Goal: Task Accomplishment & Management: Manage account settings

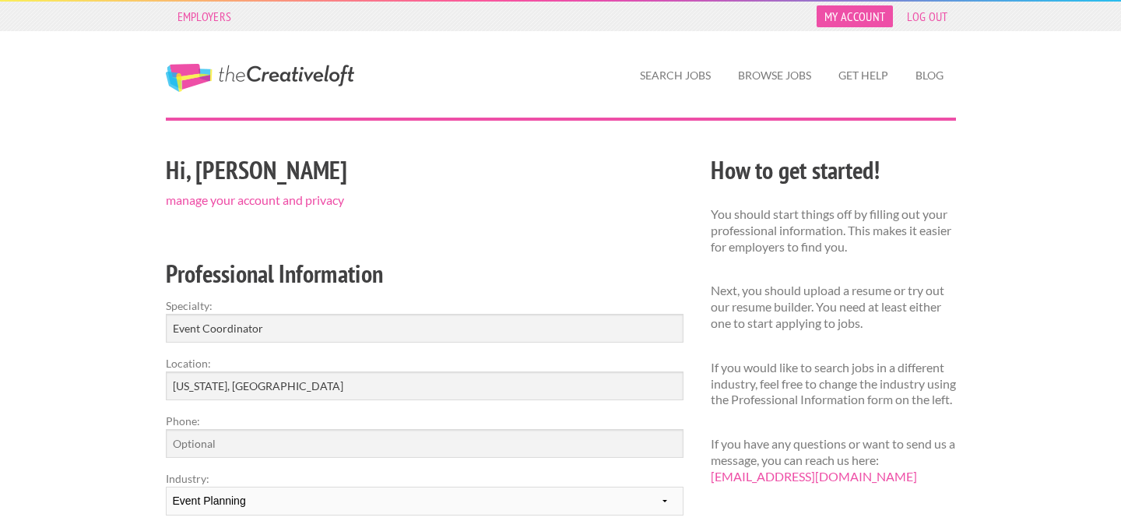
click at [857, 16] on link "My Account" at bounding box center [855, 16] width 76 height 22
click at [843, 18] on link "My Account" at bounding box center [855, 16] width 76 height 22
click at [256, 197] on link "manage your account and privacy" at bounding box center [255, 199] width 178 height 15
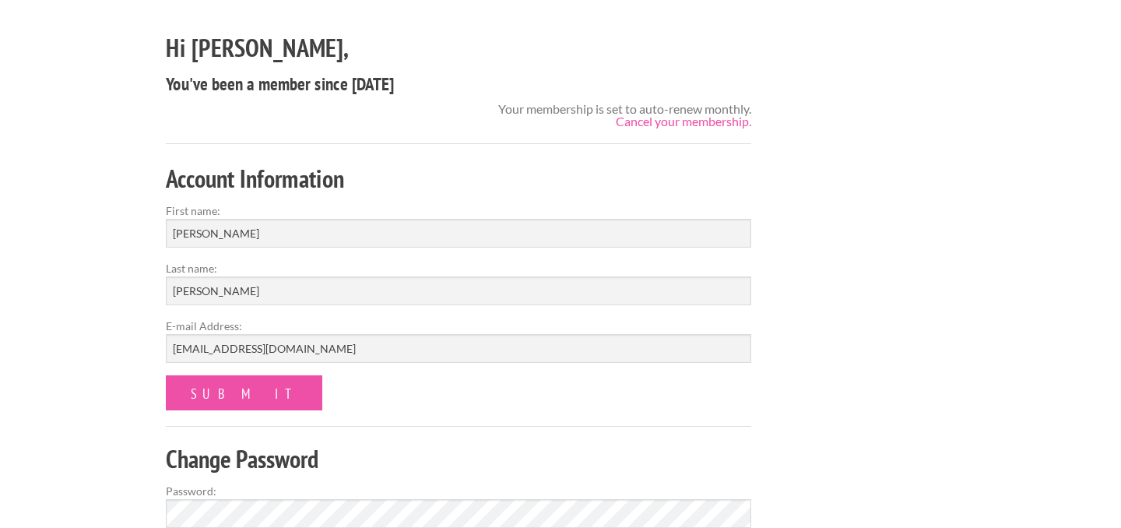
scroll to position [119, 0]
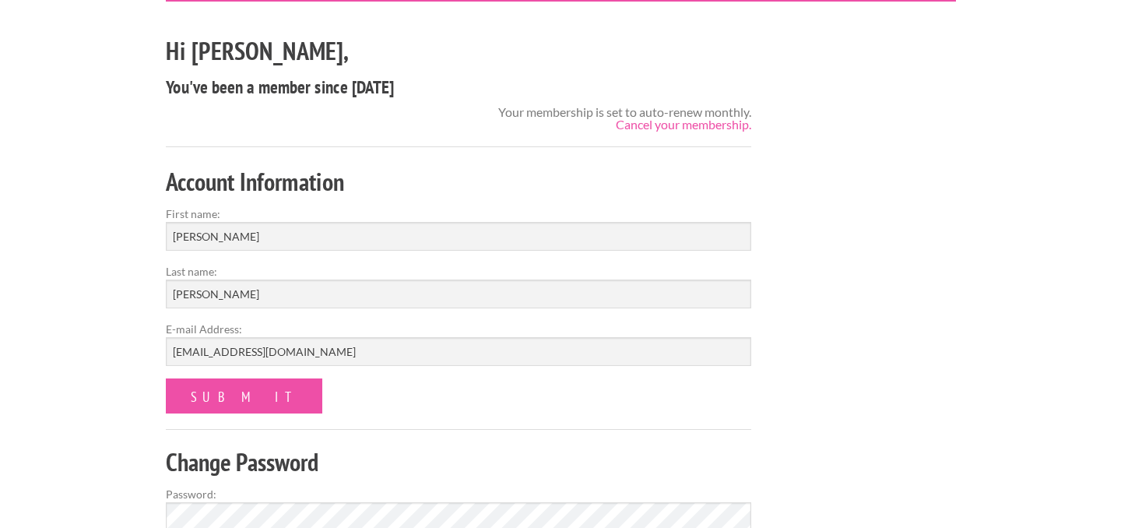
click at [648, 133] on div "Hi Emily, You've been a member since February 13, 2025 Your membership is set t…" at bounding box center [459, 352] width 614 height 643
click at [648, 129] on link "Cancel your membership." at bounding box center [684, 124] width 136 height 15
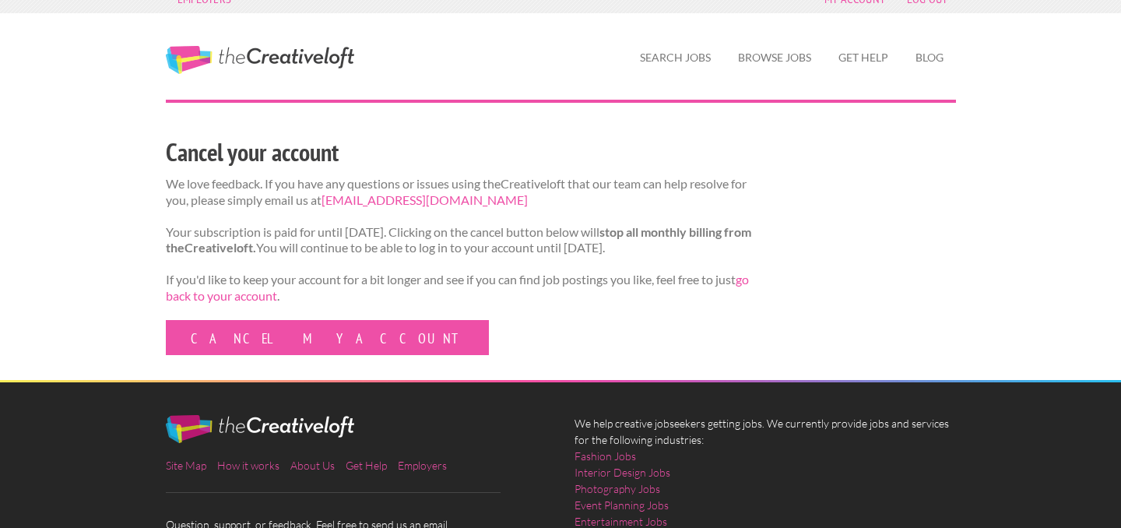
scroll to position [21, 0]
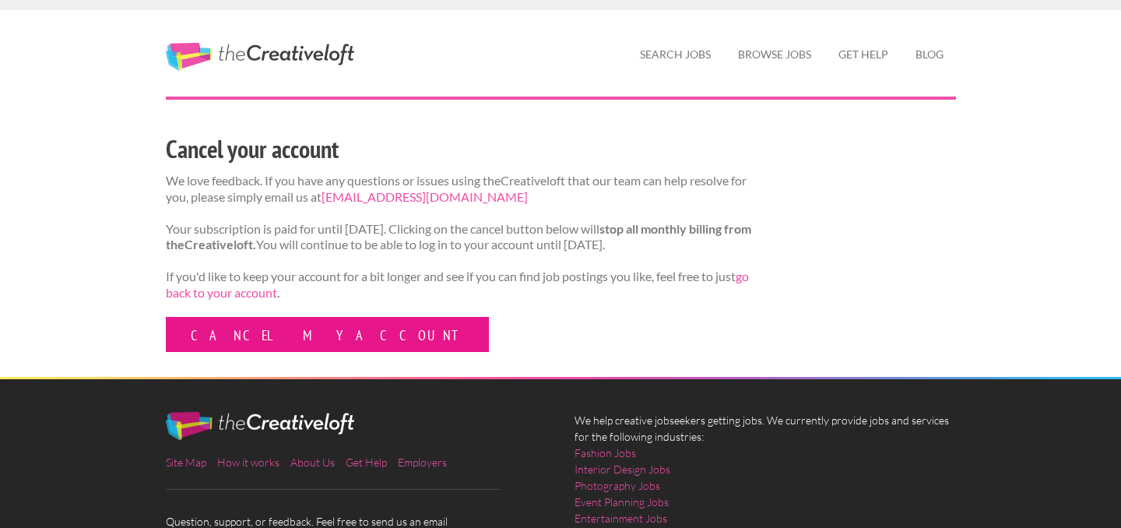
click at [218, 352] on link "Cancel my account" at bounding box center [327, 334] width 323 height 35
